Goal: Task Accomplishment & Management: Manage account settings

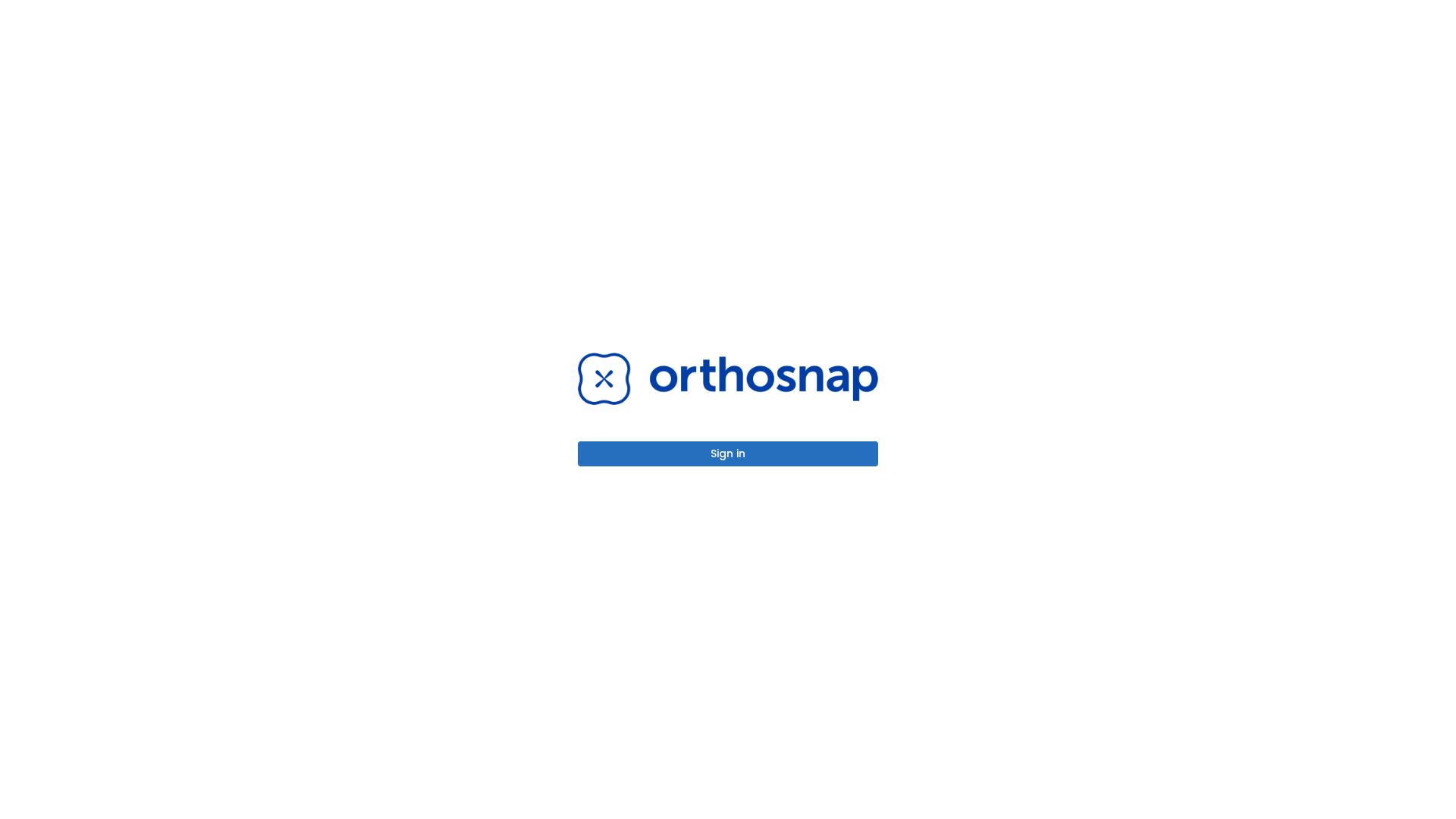
click at [728, 453] on button "Sign in" at bounding box center [728, 453] width 300 height 25
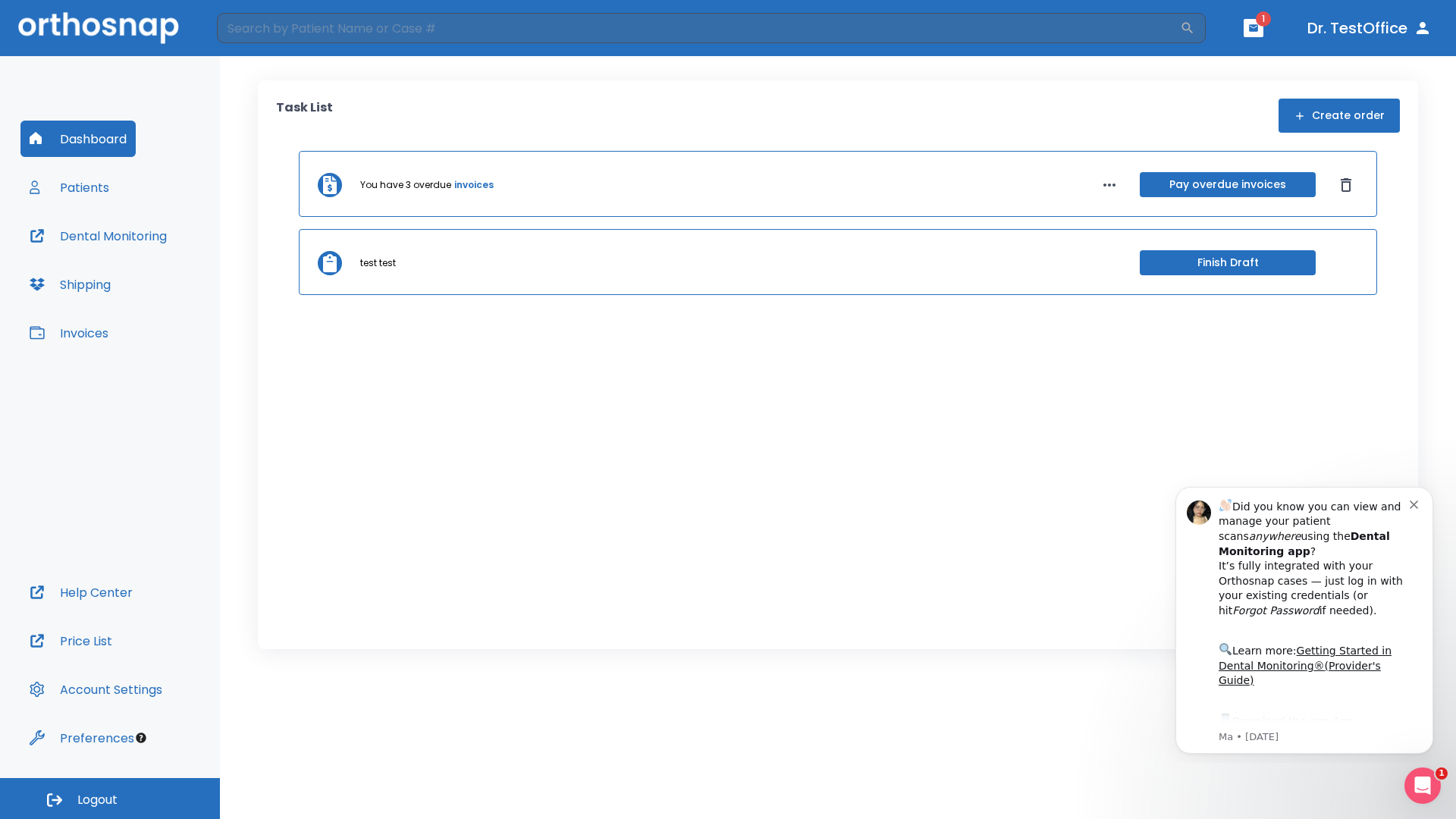
click at [110, 799] on span "Logout" at bounding box center [97, 800] width 40 height 16
